Goal: Complete application form

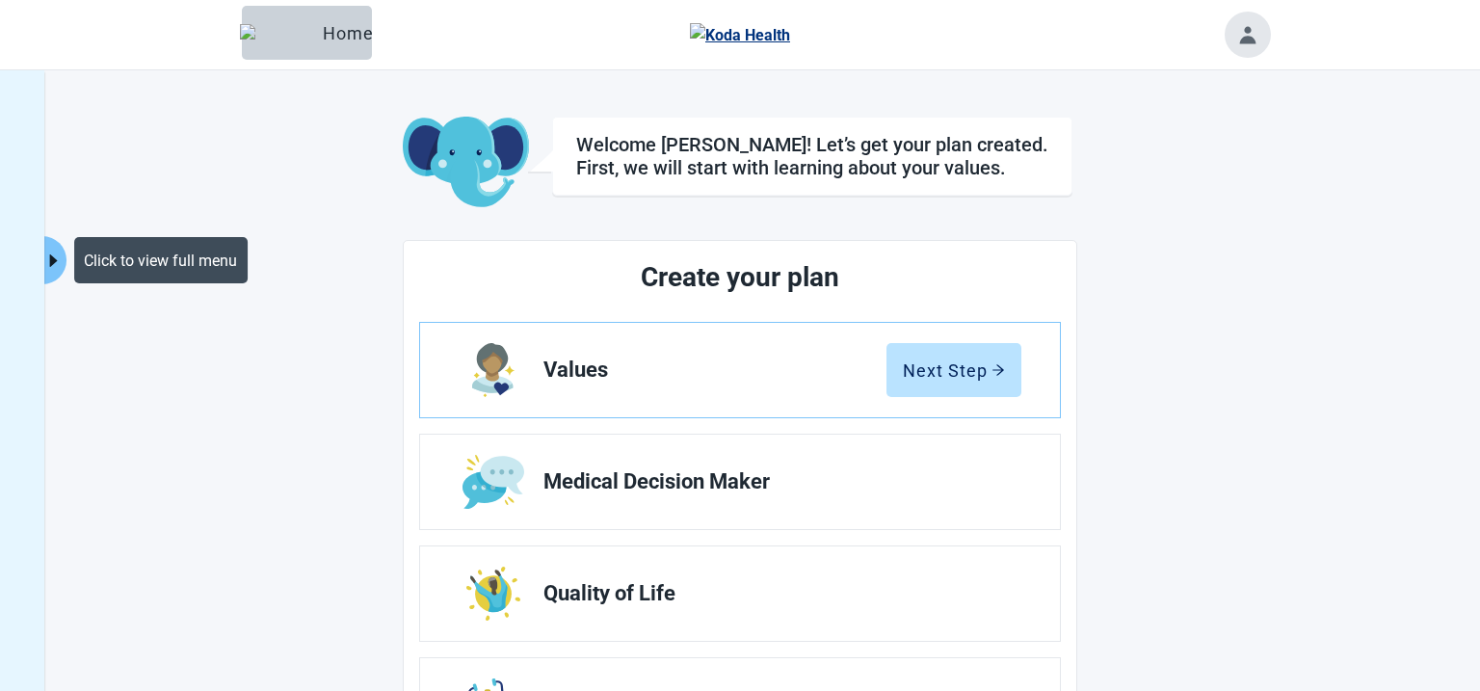
click at [56, 251] on button "Click to view full menu" at bounding box center [54, 260] width 24 height 48
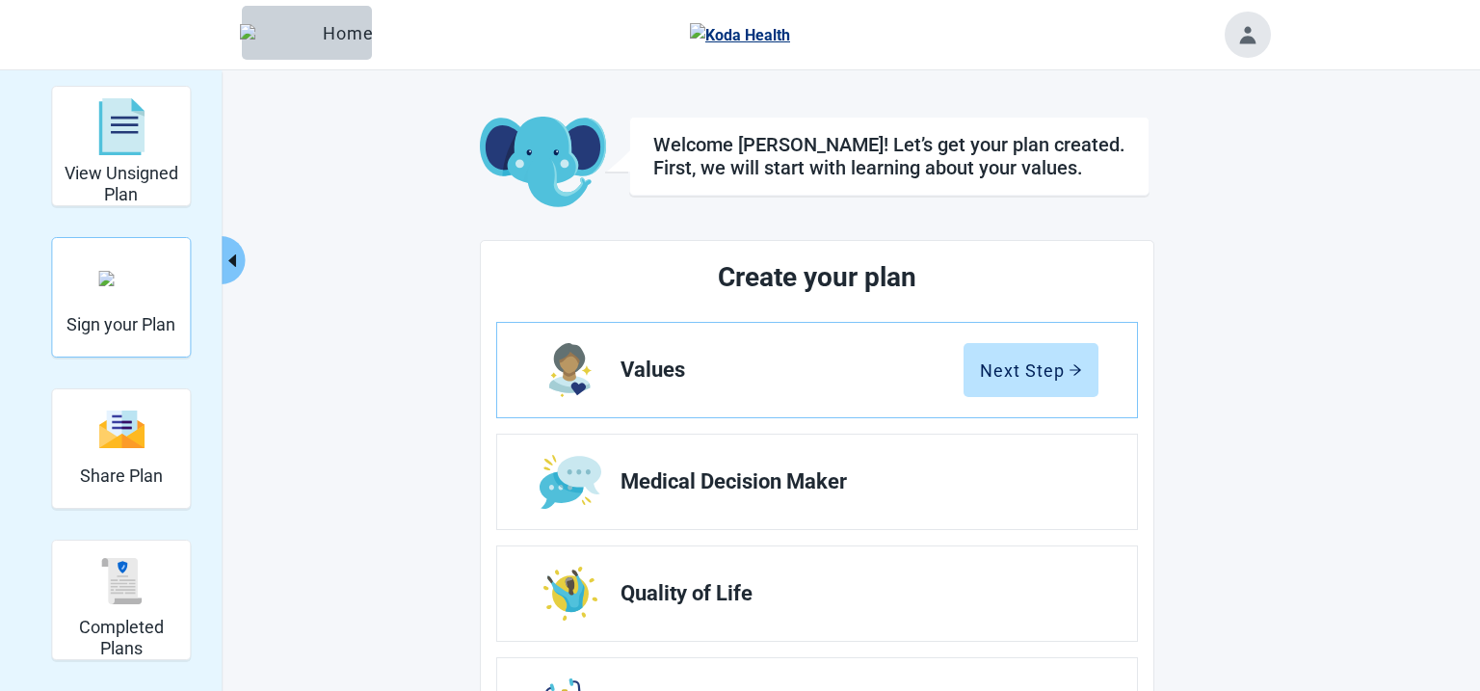
click at [103, 282] on img "Sign your Plan" at bounding box center [121, 278] width 46 height 15
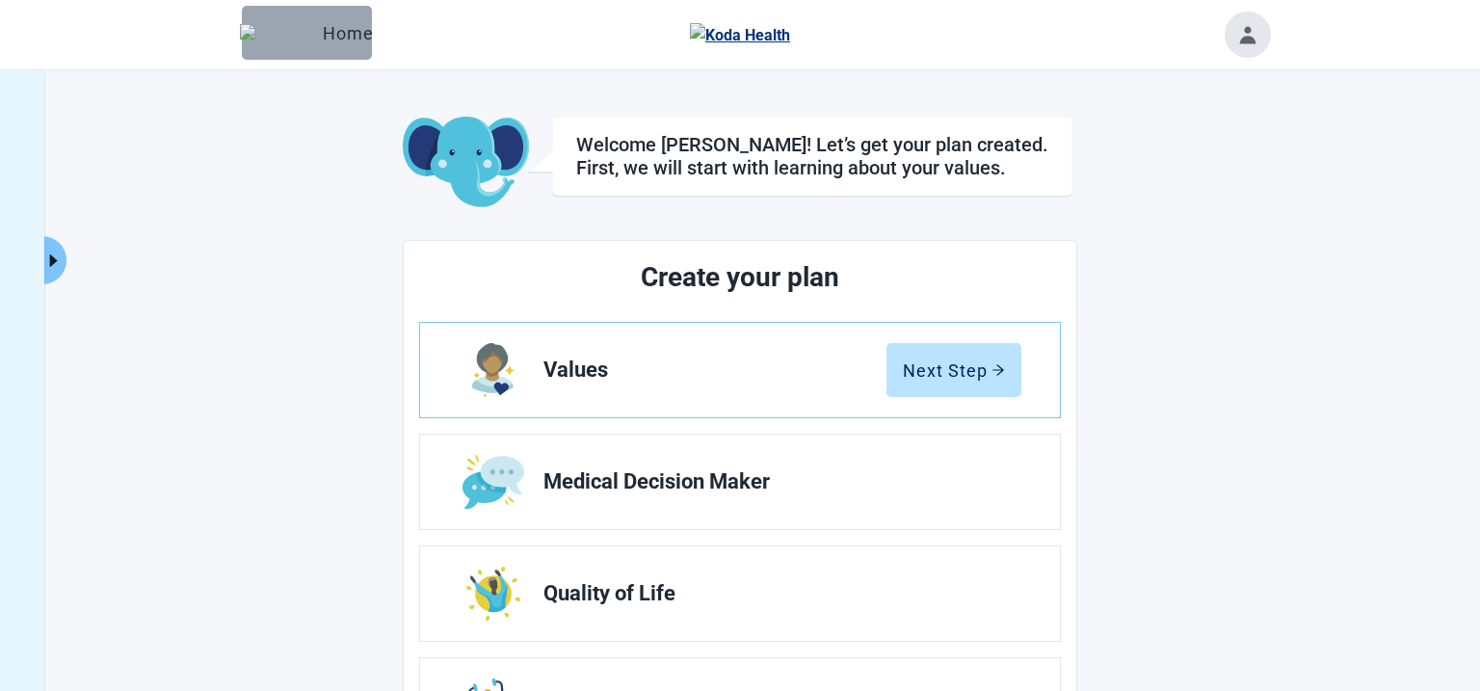
click at [308, 31] on div "Home" at bounding box center [306, 32] width 99 height 19
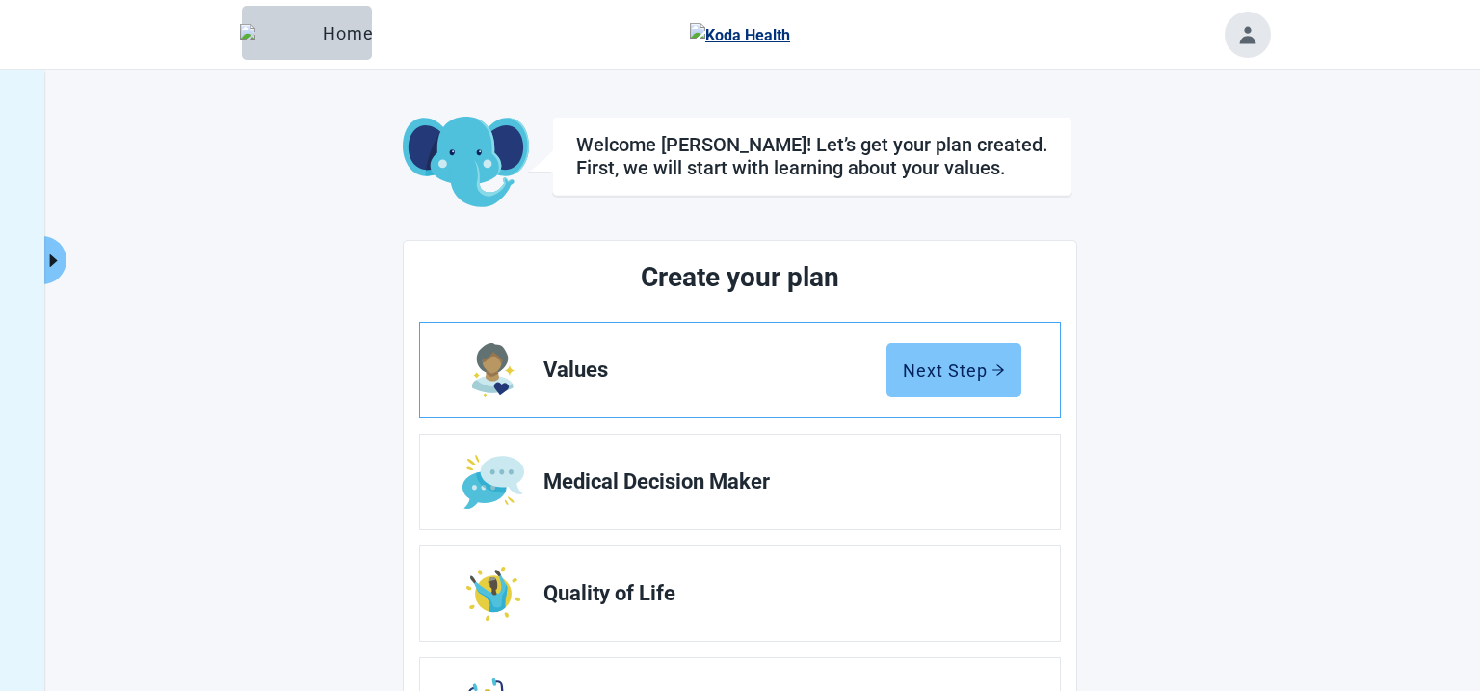
click at [975, 382] on button "Next Step" at bounding box center [954, 370] width 135 height 54
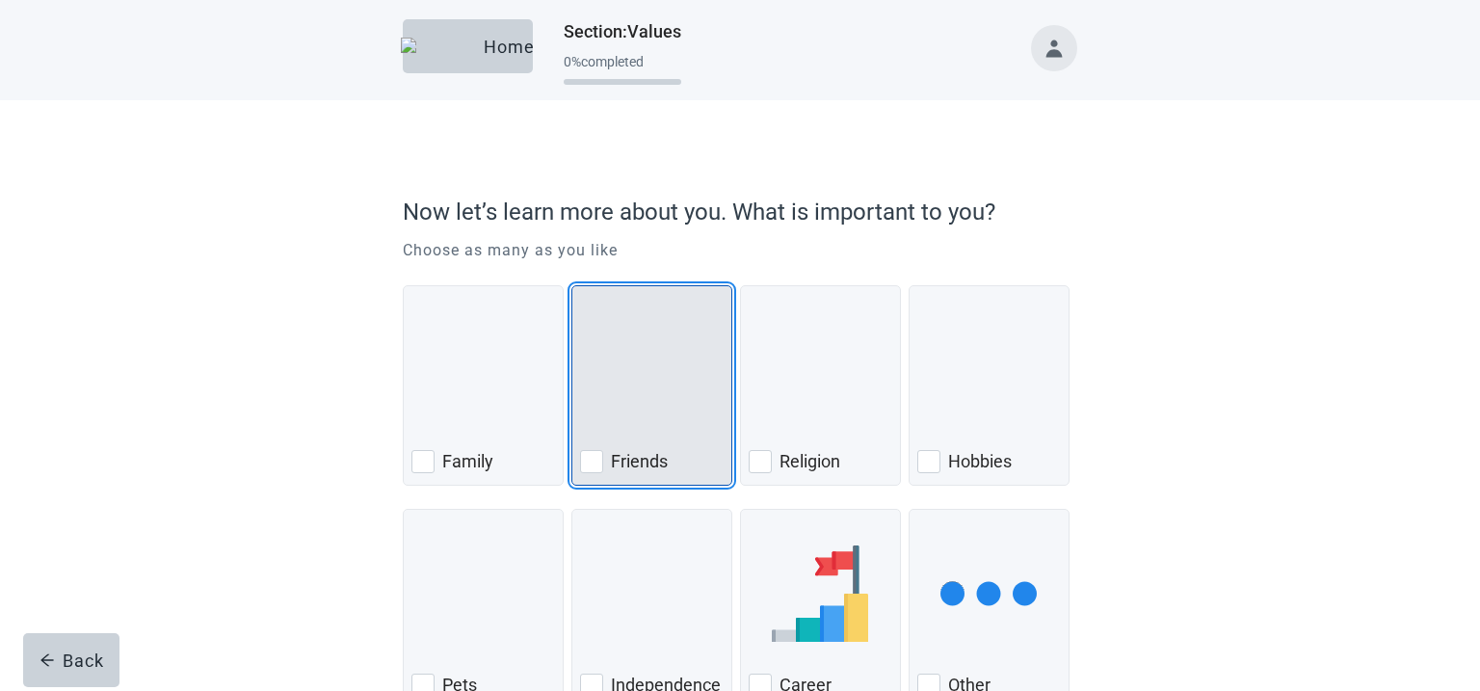
click at [651, 411] on img "Friends, checkbox, not checked" at bounding box center [651, 370] width 0 height 96
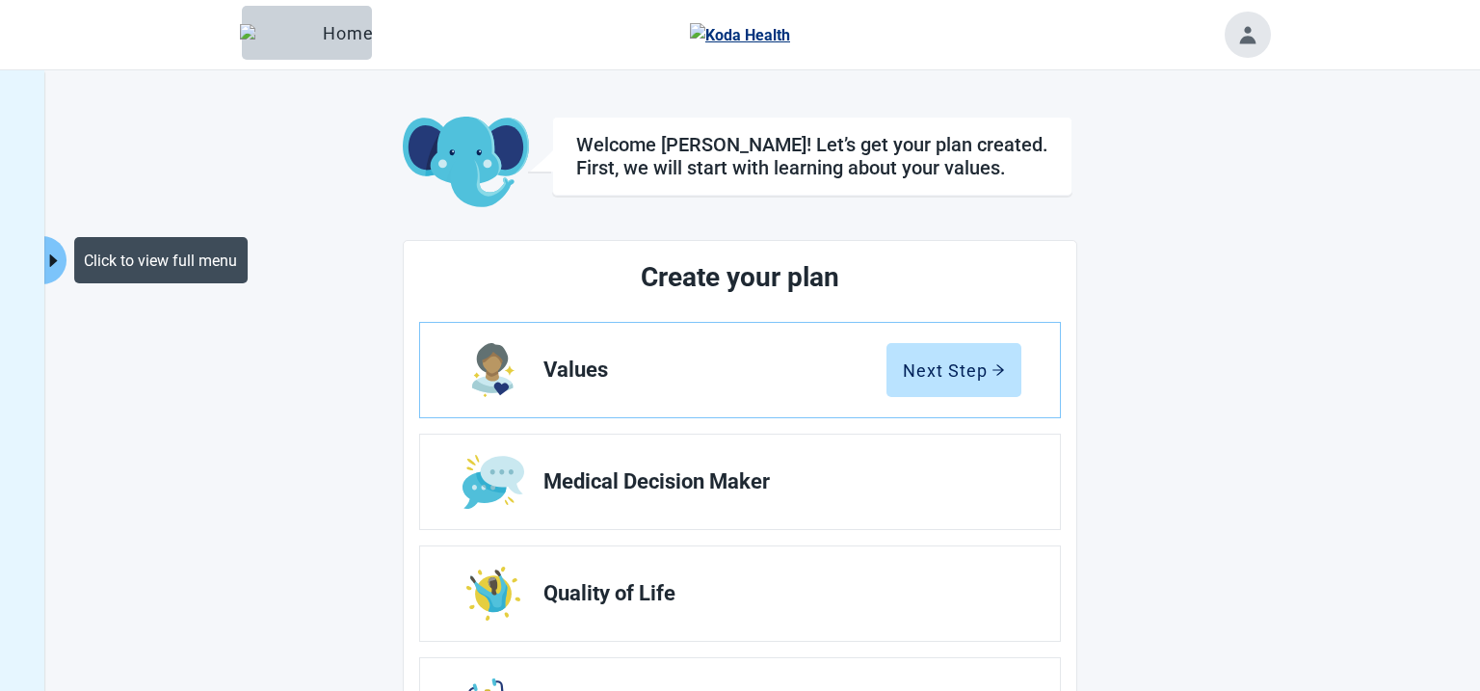
click at [61, 256] on button "Click to view full menu" at bounding box center [54, 260] width 24 height 48
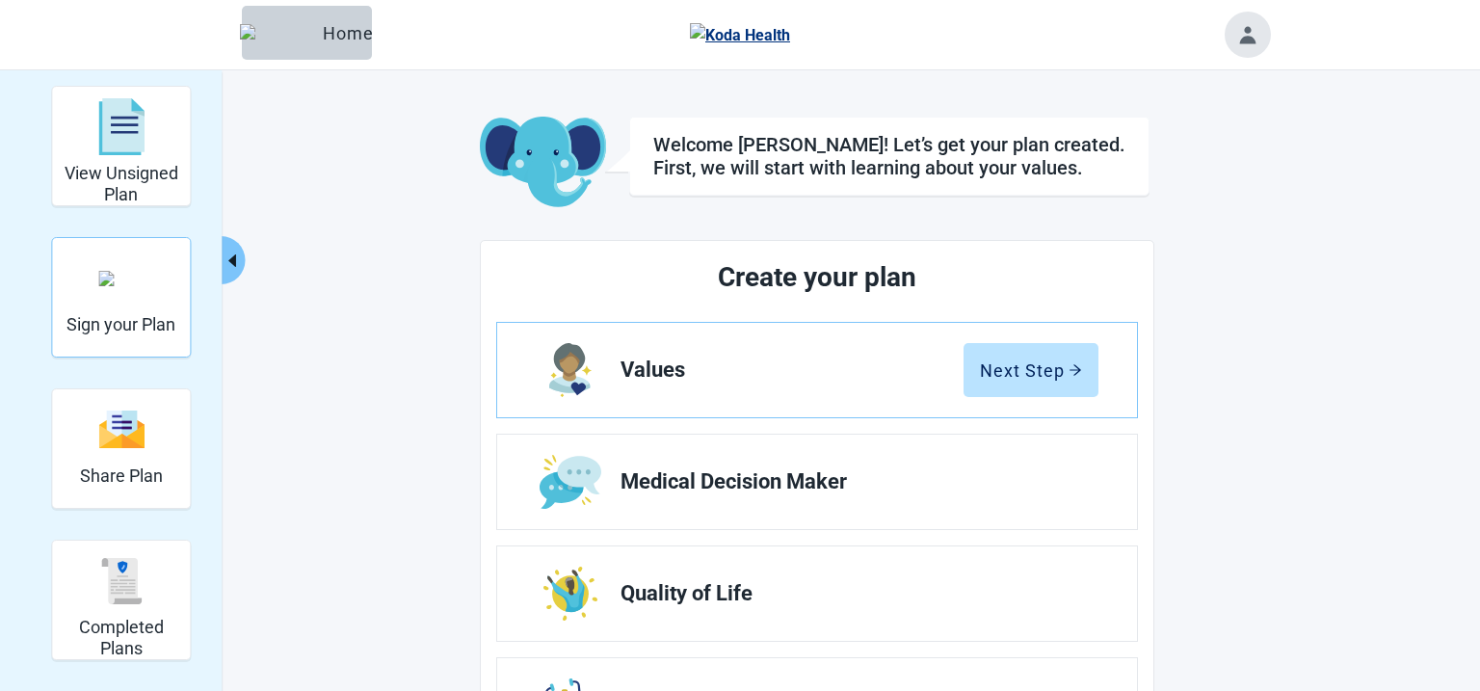
click at [87, 323] on h2 "Sign your Plan" at bounding box center [120, 324] width 109 height 21
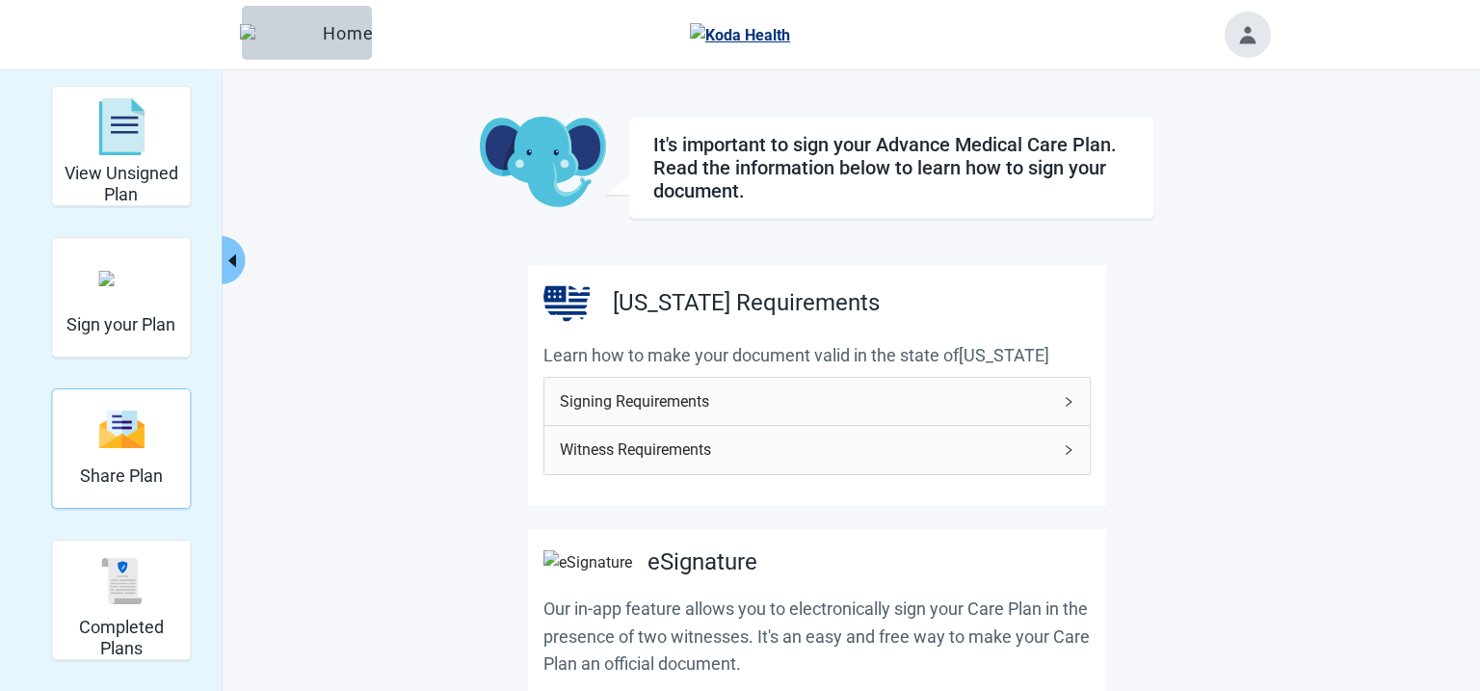
click at [77, 507] on div "Share Plan" at bounding box center [121, 448] width 140 height 120
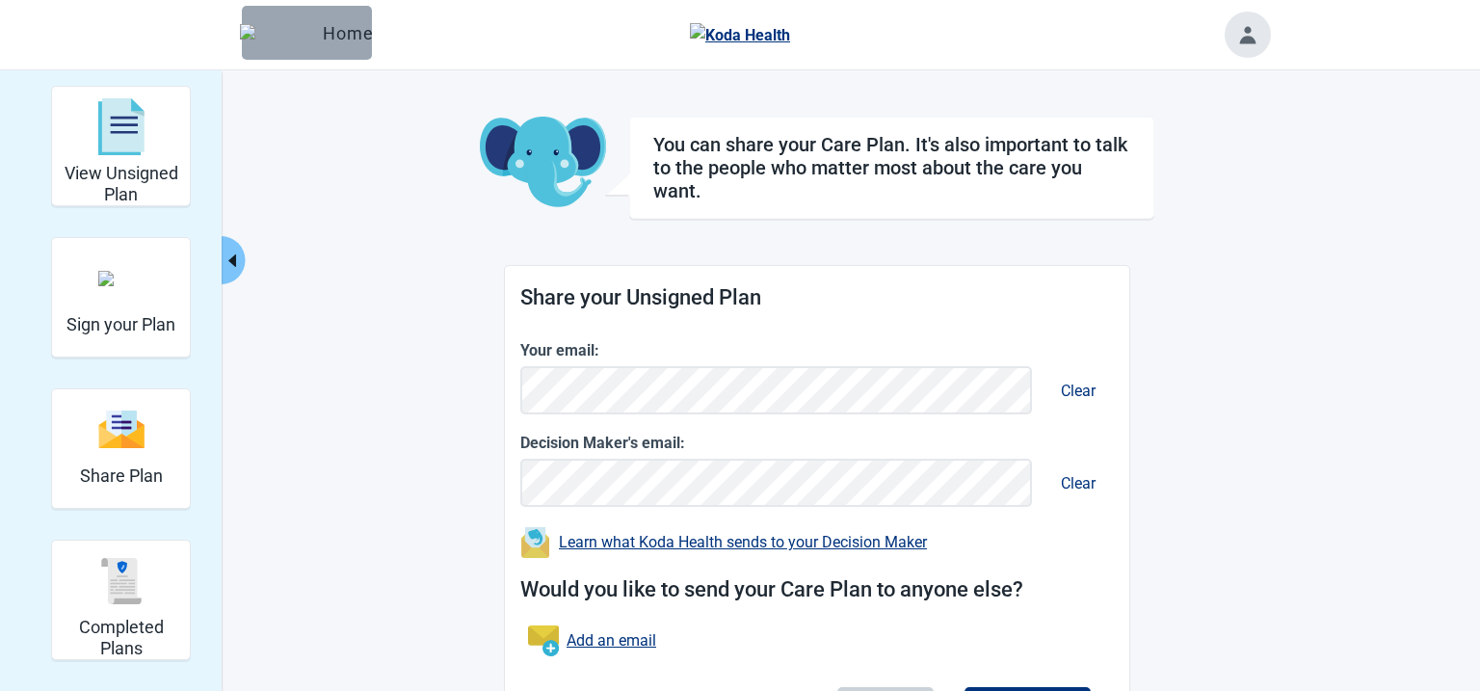
click at [267, 40] on img "button" at bounding box center [277, 32] width 75 height 17
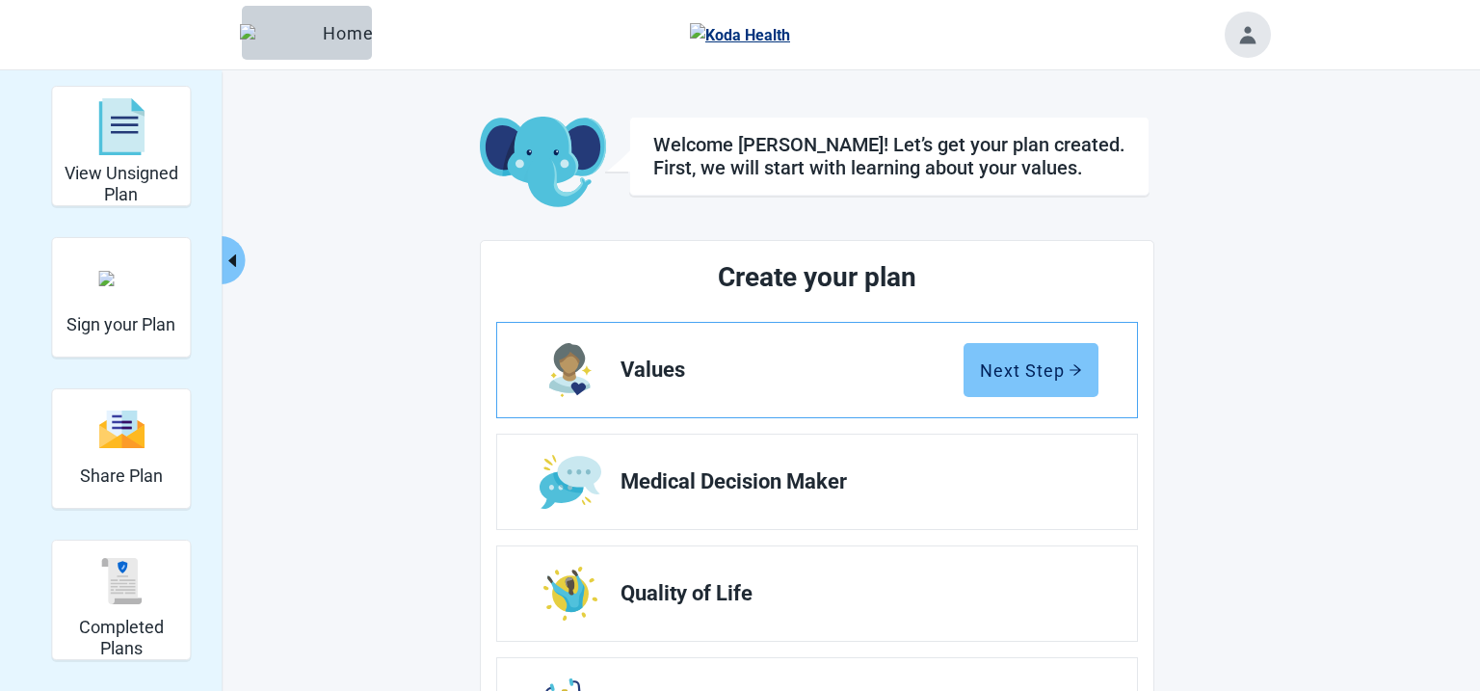
click at [1048, 387] on button "Next Step" at bounding box center [1031, 370] width 135 height 54
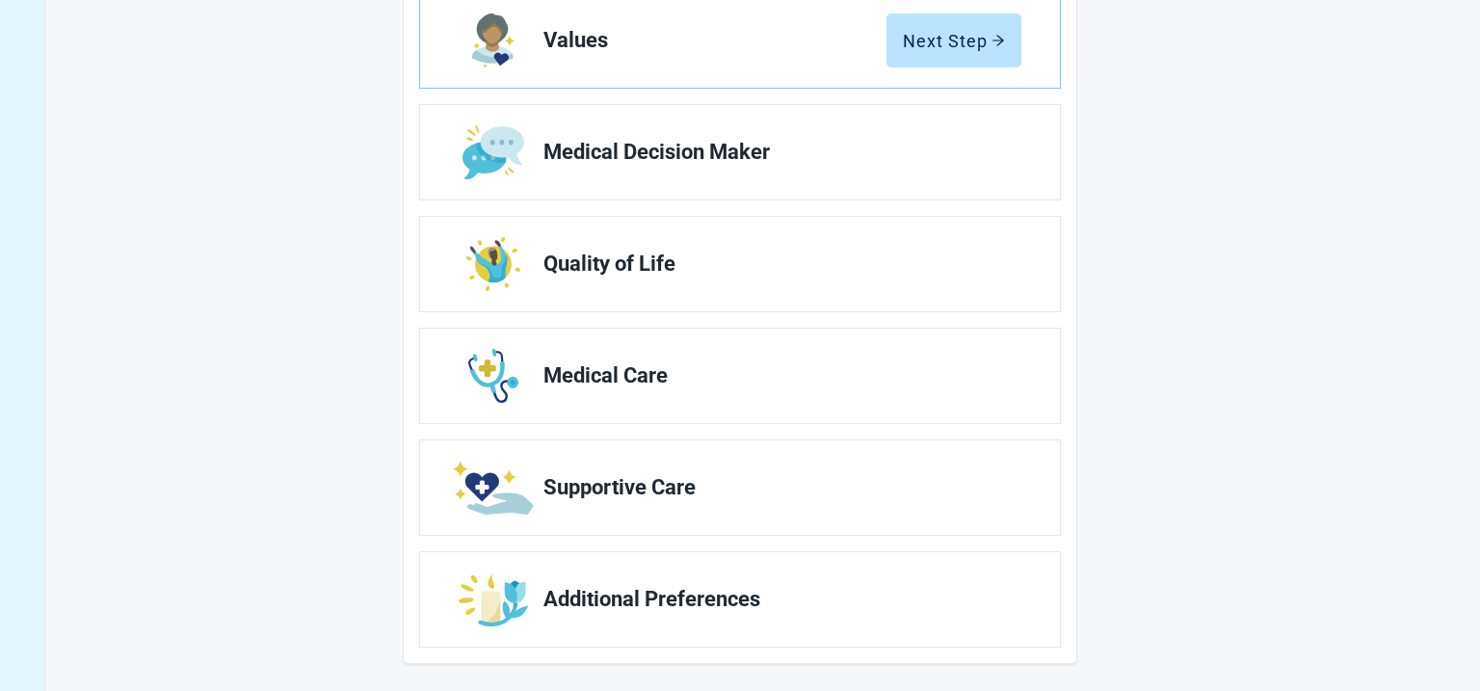
scroll to position [333, 0]
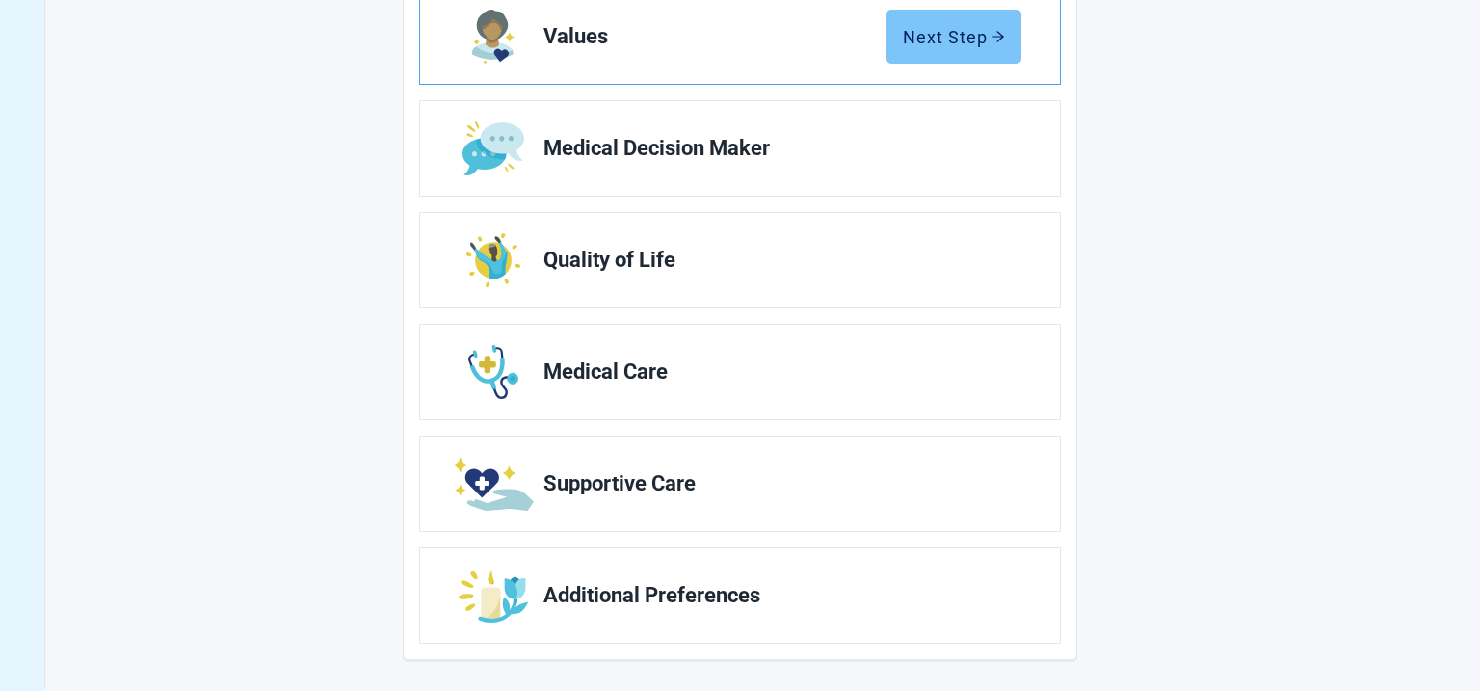
click at [998, 40] on icon "arrow-right" at bounding box center [999, 36] width 12 height 11
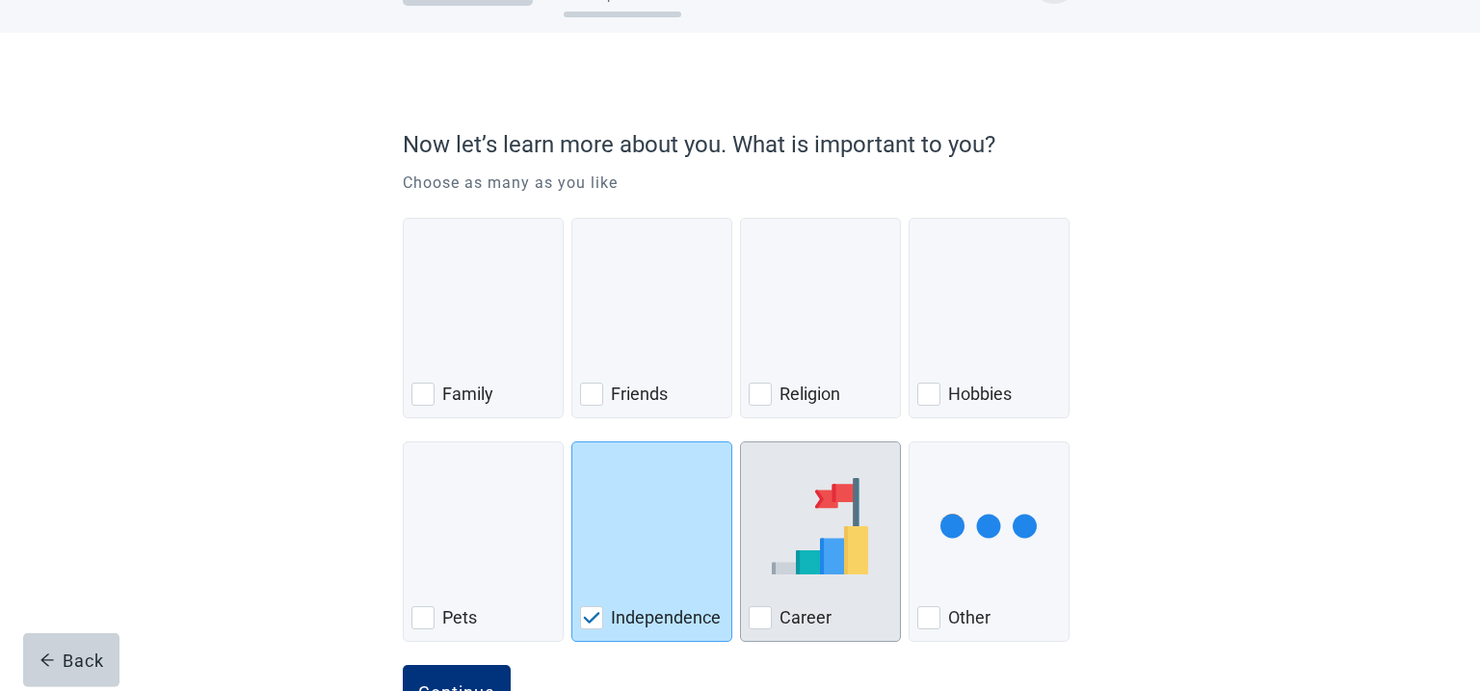
click at [790, 478] on img "Career, checkbox, not checked" at bounding box center [820, 526] width 96 height 96
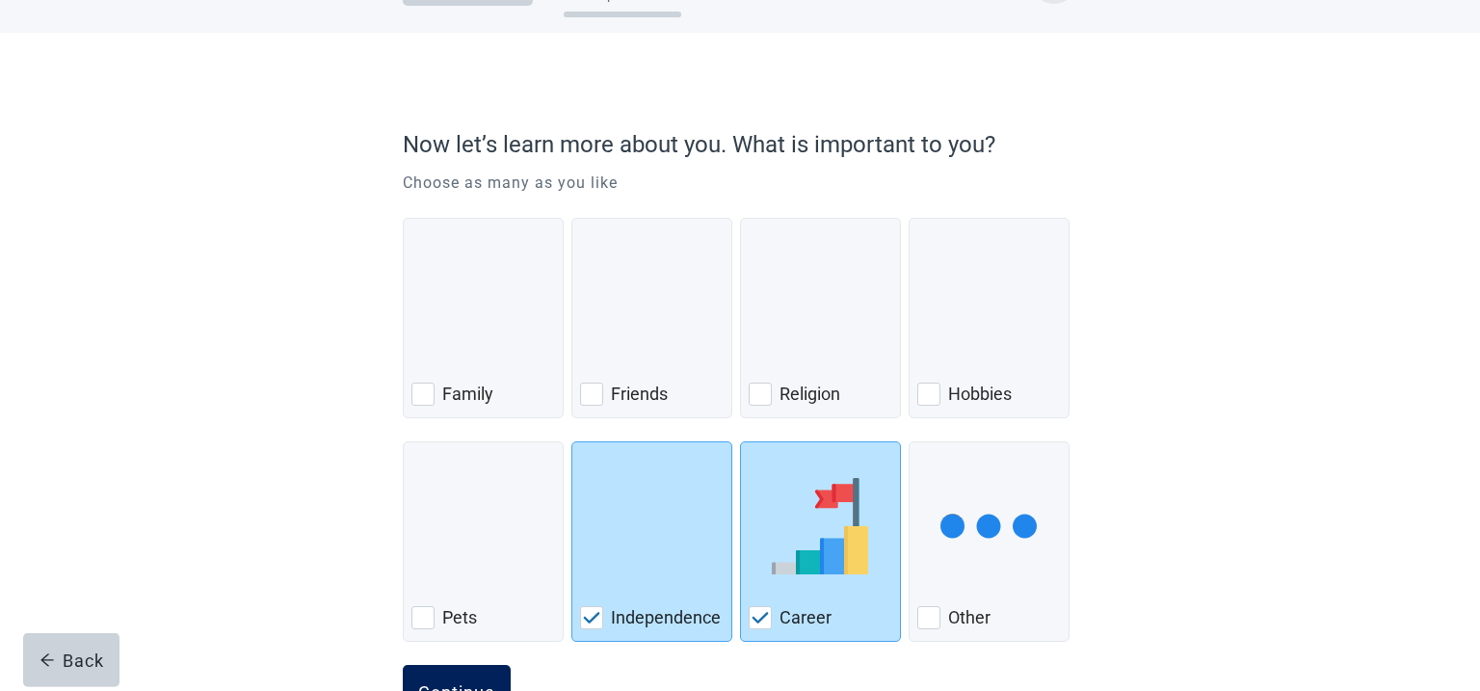
scroll to position [138, 0]
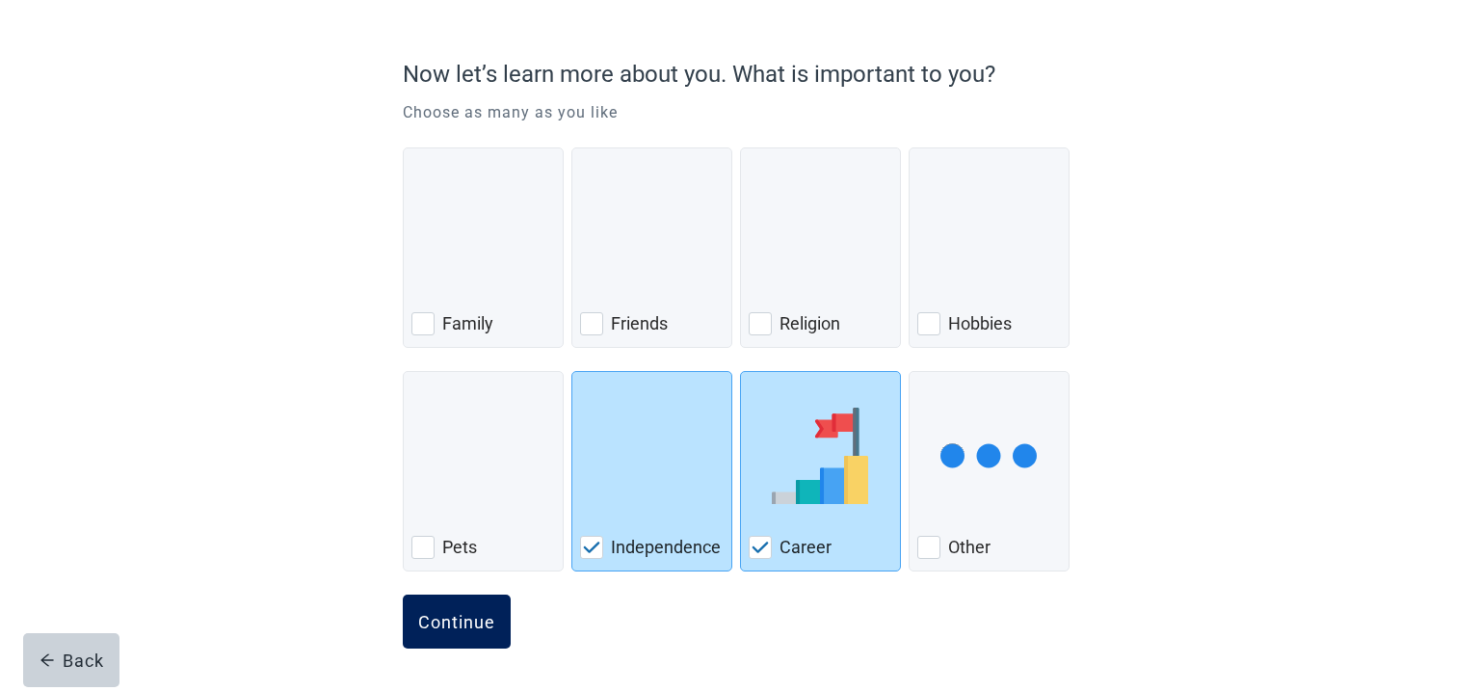
click at [471, 634] on button "Continue" at bounding box center [457, 622] width 108 height 54
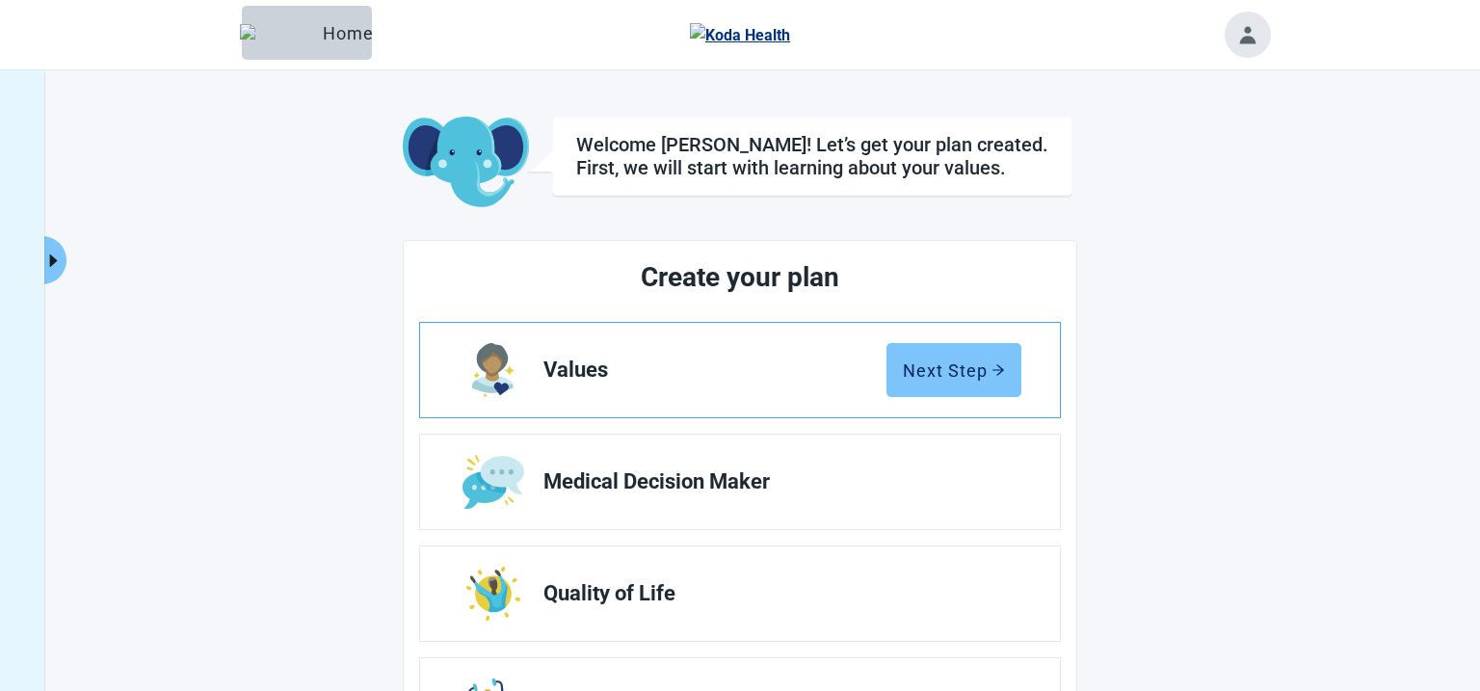
click at [946, 382] on button "Next Step" at bounding box center [954, 370] width 135 height 54
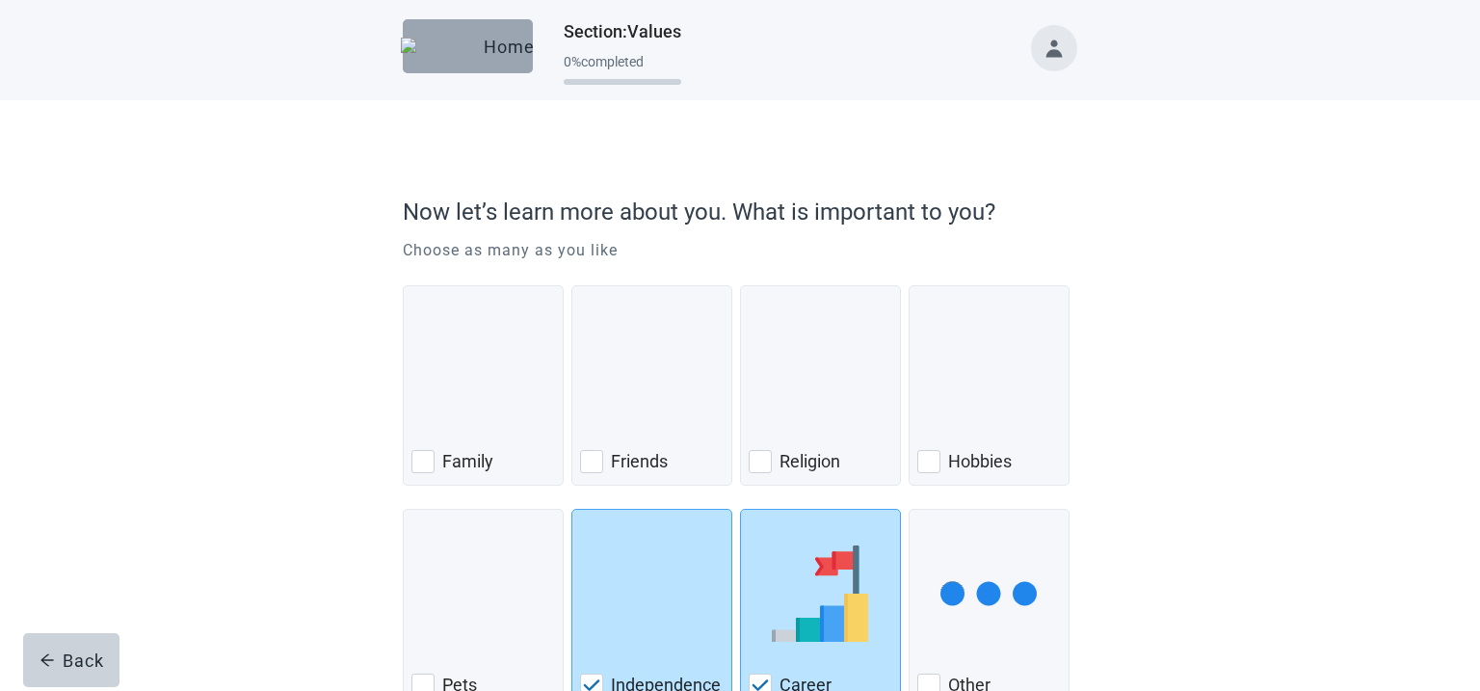
click at [507, 70] on button "Home" at bounding box center [468, 46] width 130 height 54
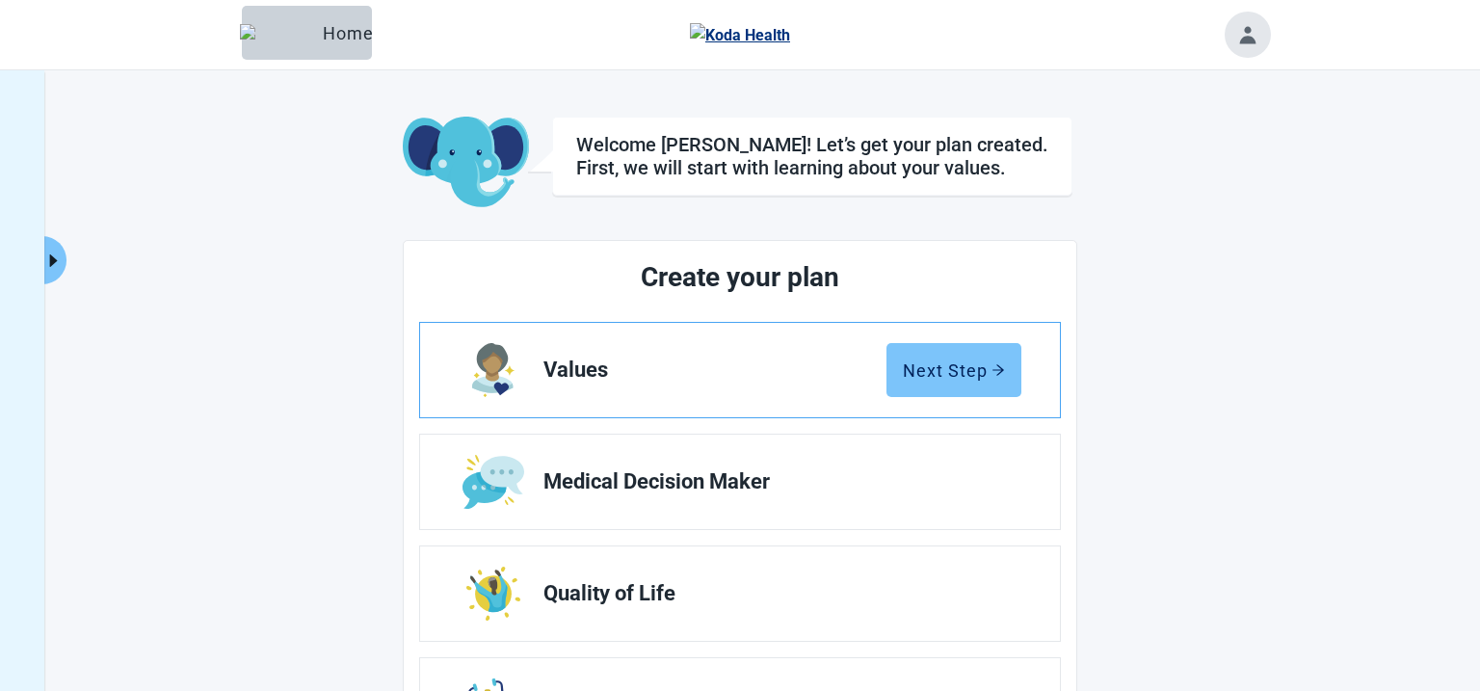
click at [974, 362] on div "Next Step" at bounding box center [954, 369] width 102 height 19
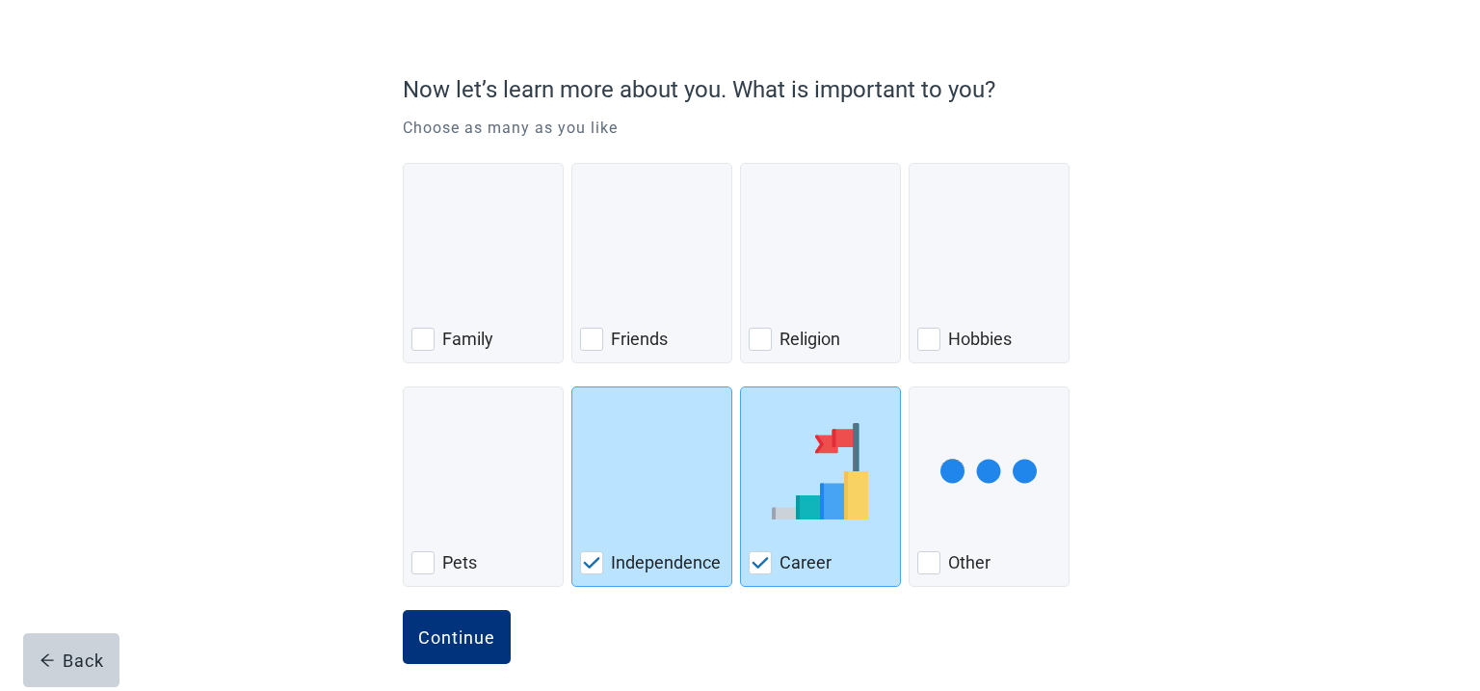
scroll to position [138, 0]
